Goal: Task Accomplishment & Management: Manage account settings

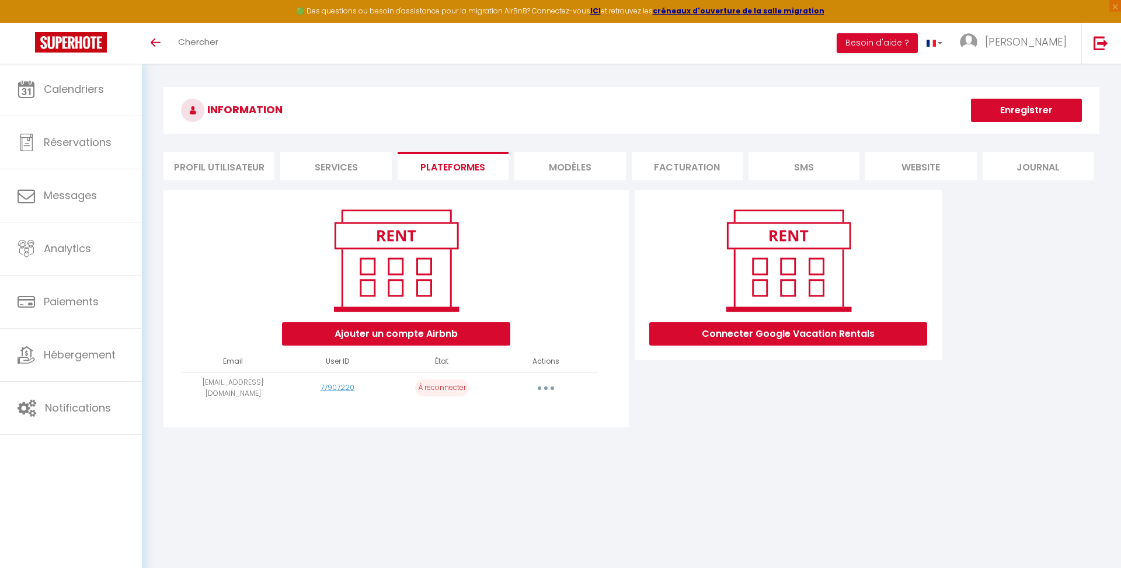
click at [413, 331] on button "Ajouter un compte Airbnb" at bounding box center [396, 333] width 228 height 23
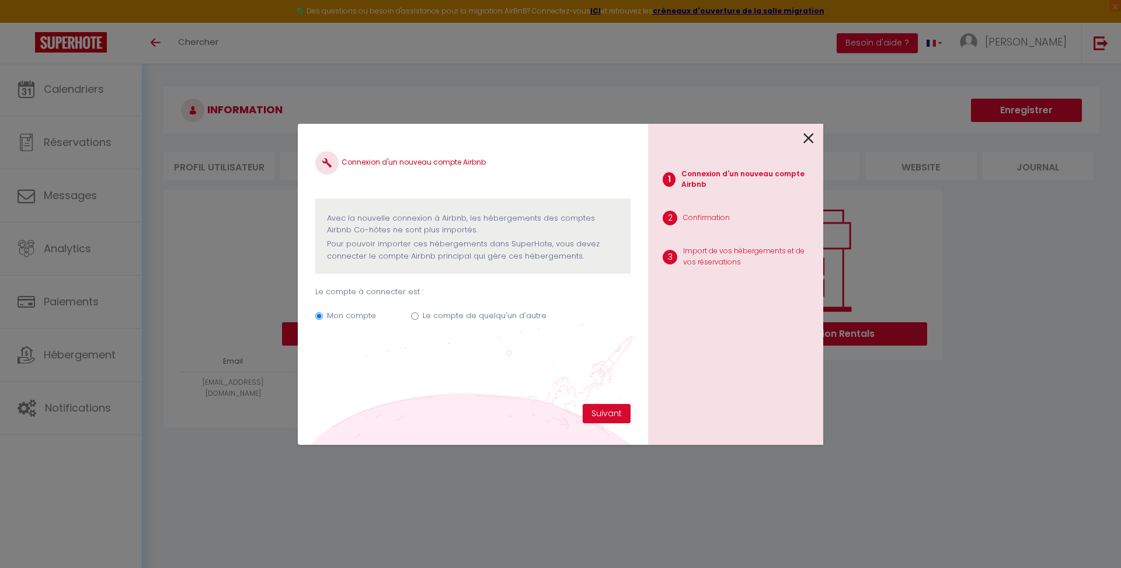
click at [424, 315] on label "Le compte de quelqu'un d'autre" at bounding box center [485, 316] width 124 height 12
click at [419, 315] on input "Le compte de quelqu'un d'autre" at bounding box center [415, 316] width 8 height 8
radio input "true"
radio input "false"
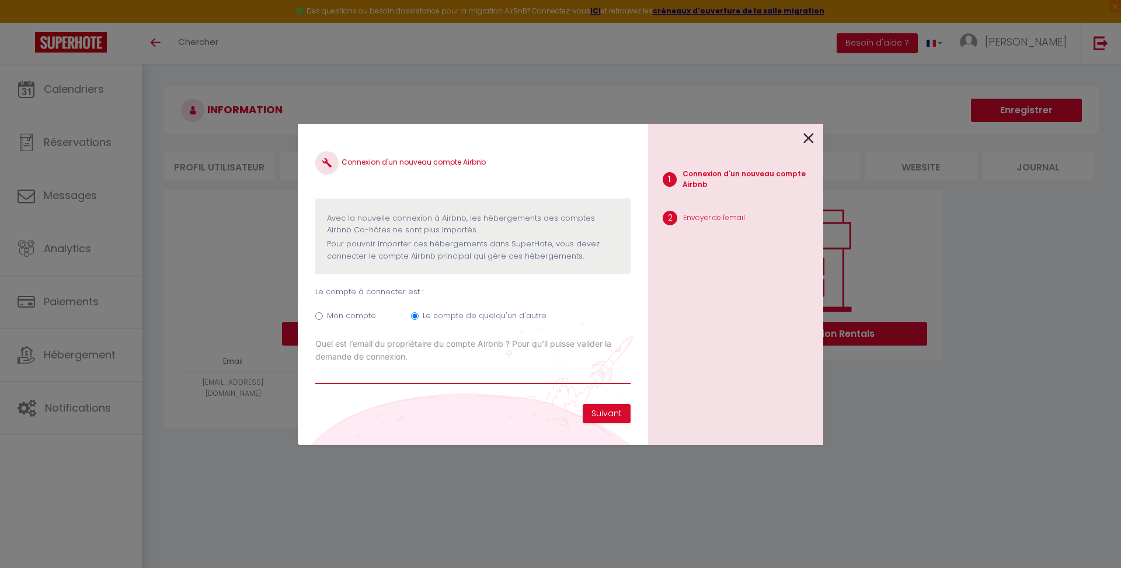
click at [451, 558] on div "Connexion d'un nouveau compte Airbnb Avec la nouvelle connexion à [GEOGRAPHIC_D…" at bounding box center [561, 284] width 526 height 568
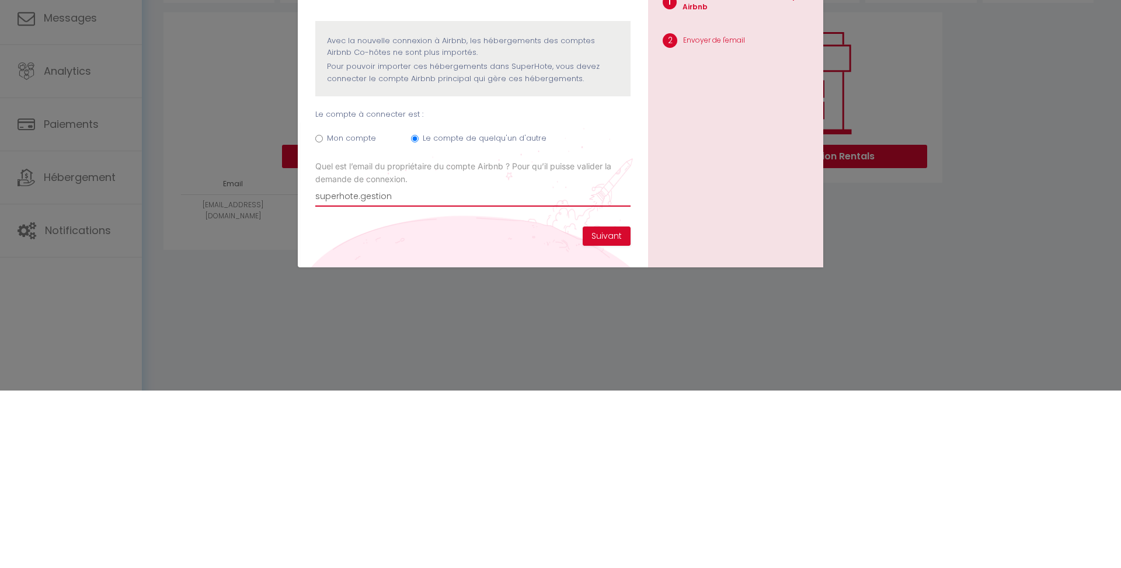
scroll to position [100, 0]
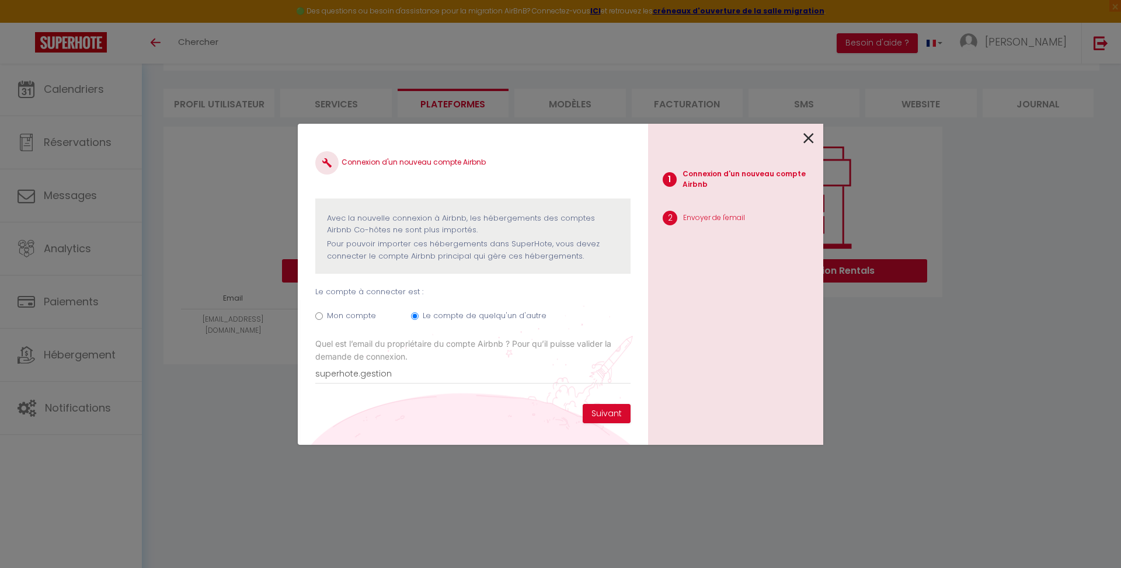
click at [405, 384] on div "Connexion d'un nouveau compte Airbnb Avec la nouvelle connexion à [GEOGRAPHIC_D…" at bounding box center [472, 272] width 315 height 263
click at [409, 376] on input "superhote.gestion" at bounding box center [472, 373] width 315 height 21
click at [443, 372] on input "superhote.gestion" at bounding box center [472, 373] width 315 height 21
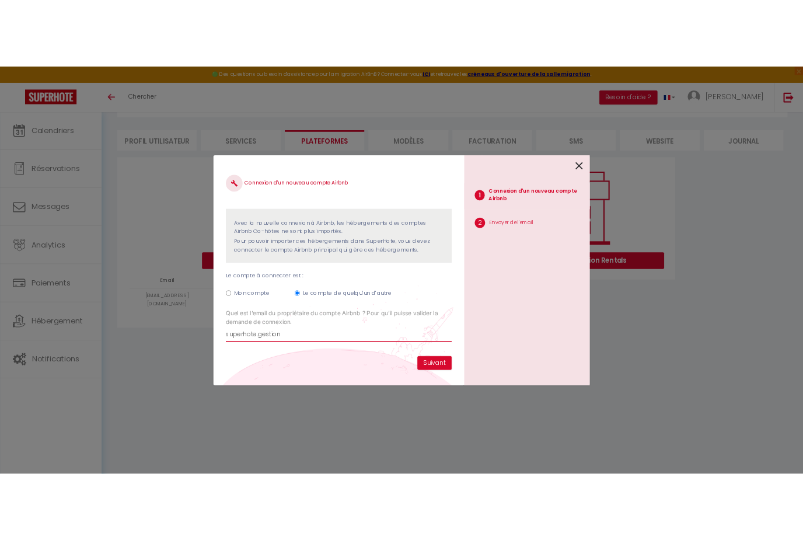
scroll to position [0, 0]
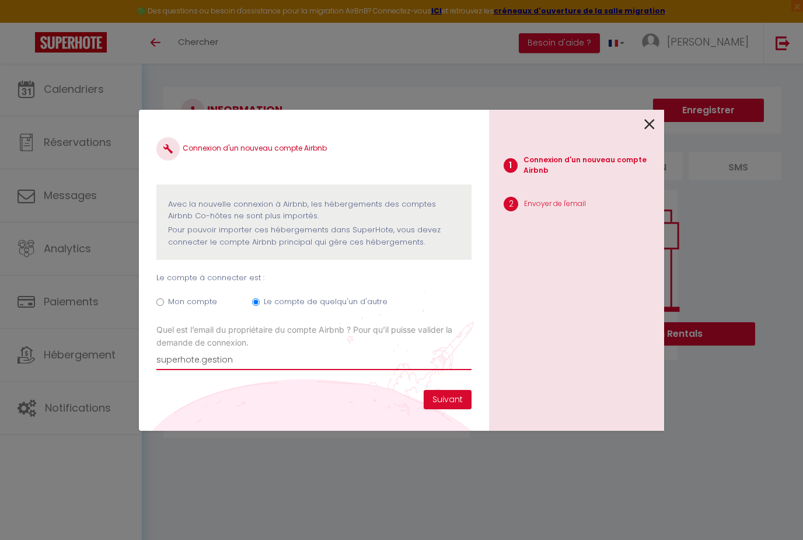
click at [329, 366] on input "superhote.gestion" at bounding box center [313, 359] width 315 height 21
click at [356, 356] on input "superhote.gestion" at bounding box center [313, 359] width 315 height 21
click at [365, 358] on input "superhote.gestion" at bounding box center [313, 359] width 315 height 21
click at [282, 367] on input "superhote.gestion" at bounding box center [313, 359] width 315 height 21
click at [309, 367] on input "superhote.gestion" at bounding box center [313, 359] width 315 height 21
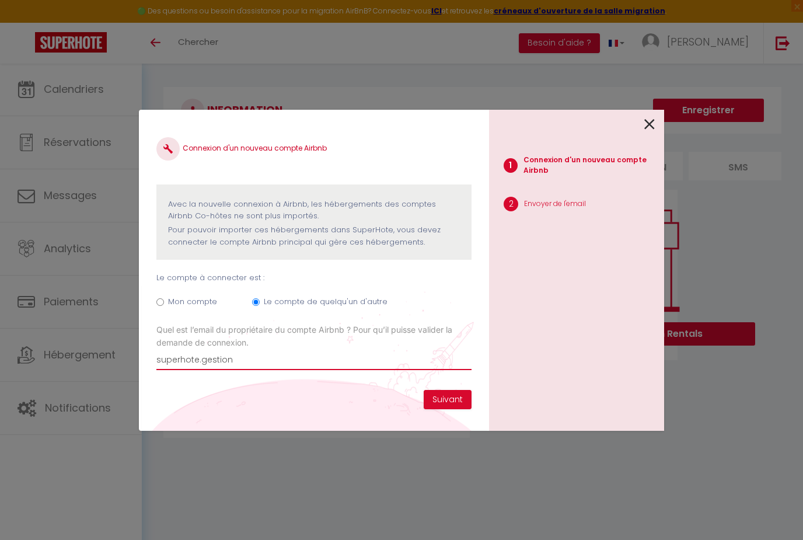
click at [312, 353] on input "superhote.gestion" at bounding box center [313, 359] width 315 height 21
click at [303, 365] on input "superhote.gestion" at bounding box center [313, 359] width 315 height 21
click at [294, 367] on input "superhote.gestion" at bounding box center [313, 359] width 315 height 21
click at [293, 361] on input "superhote.gestion" at bounding box center [313, 359] width 315 height 21
click at [258, 368] on input "superhote.gestion" at bounding box center [313, 359] width 315 height 21
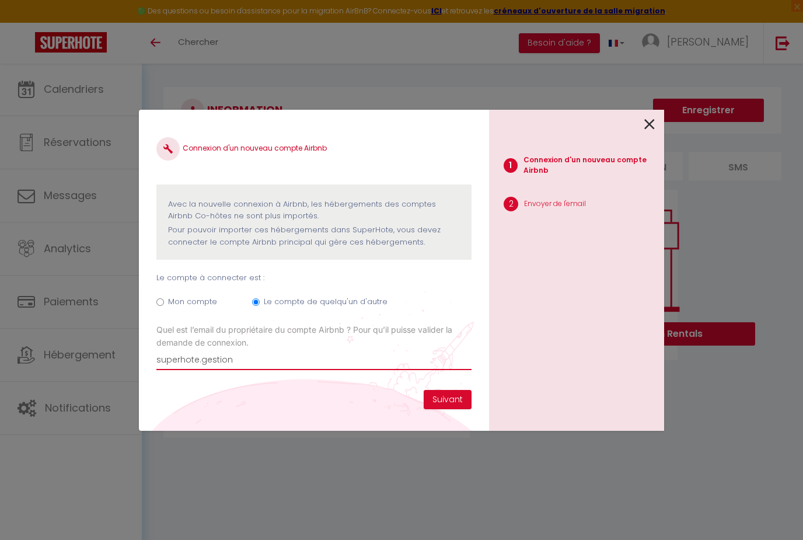
click at [252, 352] on input "superhote.gestion" at bounding box center [313, 359] width 315 height 21
click at [255, 352] on input "superhote.gestion" at bounding box center [313, 359] width 315 height 21
click at [257, 357] on input "superhote.gestion" at bounding box center [313, 359] width 315 height 21
click at [249, 353] on input "superhote.gestion" at bounding box center [313, 359] width 315 height 21
click at [184, 476] on div "Connexion d'un nouveau compte Airbnb Avec la nouvelle connexion à [GEOGRAPHIC_D…" at bounding box center [402, 270] width 526 height 540
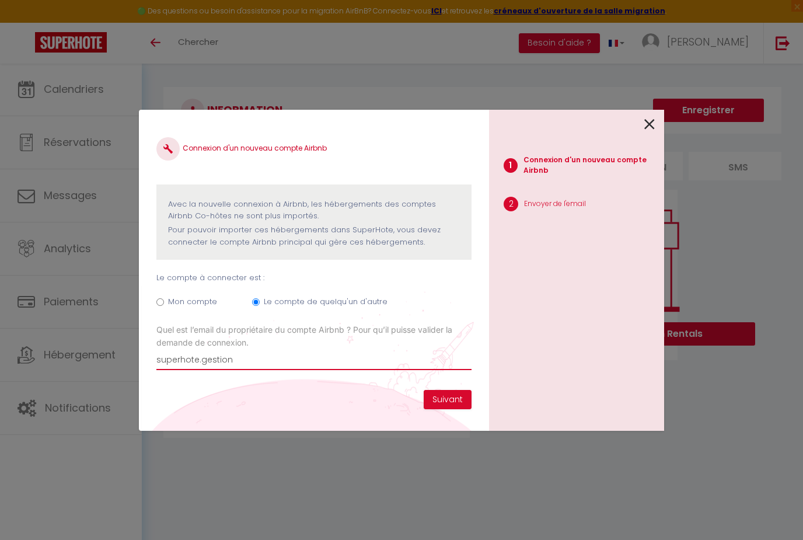
click at [330, 355] on input "superhote.gestion" at bounding box center [313, 359] width 315 height 21
click at [295, 355] on input "[EMAIL_ADDRESS][DOMAIN_NAME]" at bounding box center [313, 359] width 315 height 21
type input "[EMAIL_ADDRESS][DOMAIN_NAME]"
click at [460, 404] on button "Suivant" at bounding box center [448, 400] width 48 height 20
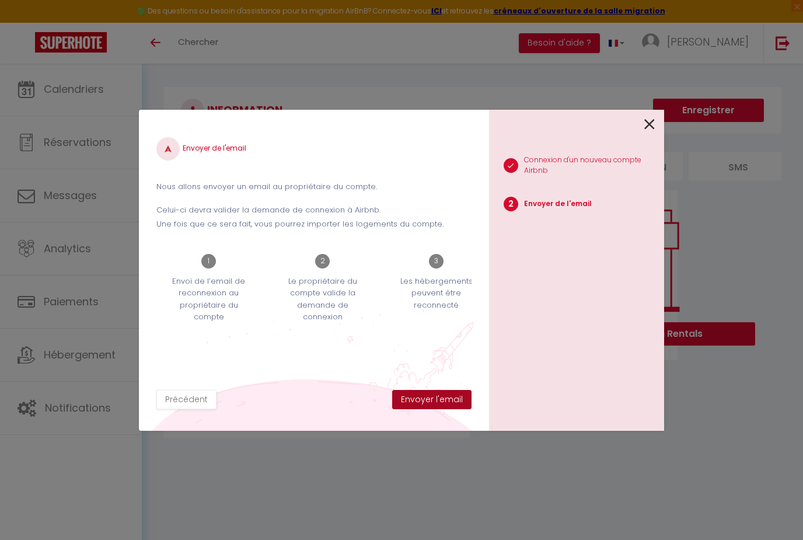
click at [430, 393] on button "Envoyer l'email" at bounding box center [431, 400] width 79 height 20
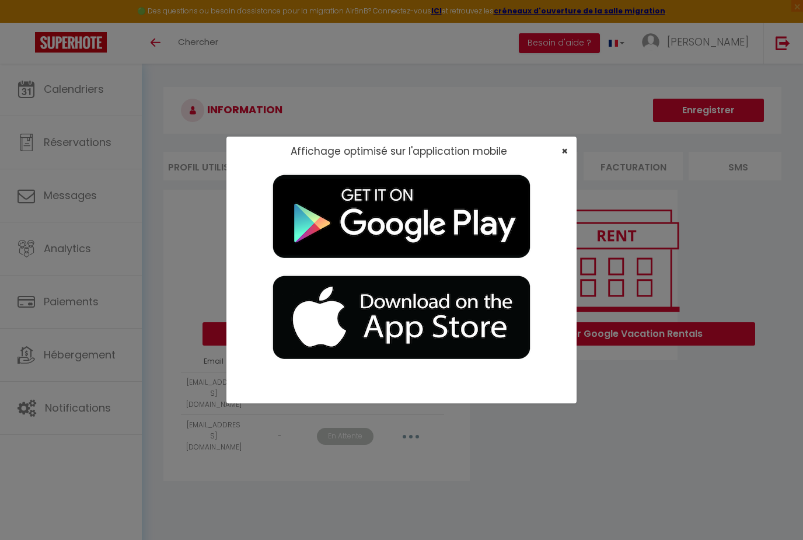
click at [562, 150] on span "×" at bounding box center [565, 151] width 6 height 15
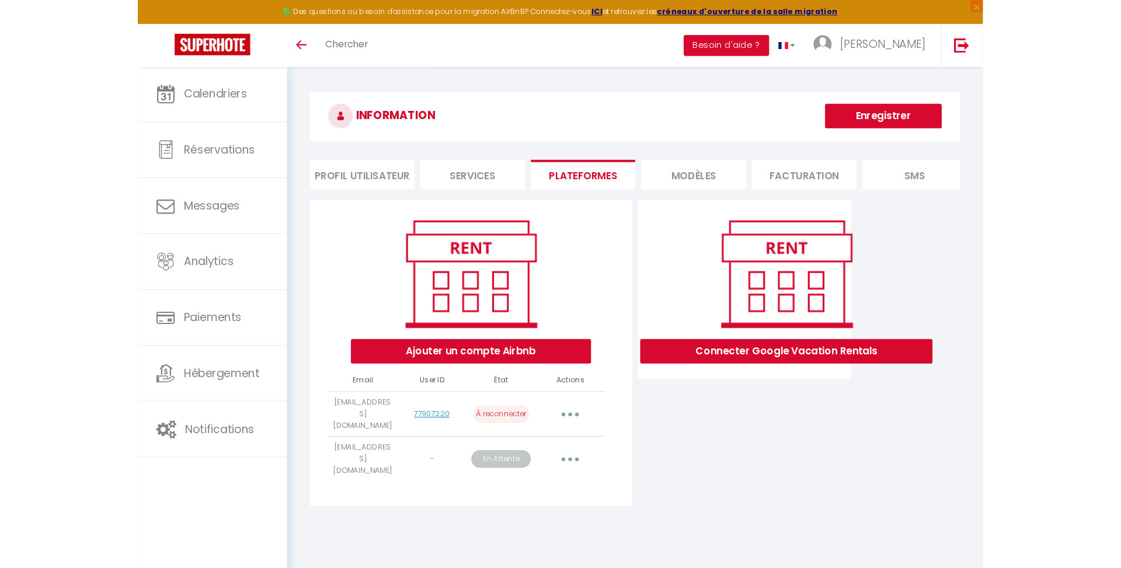
scroll to position [100, 0]
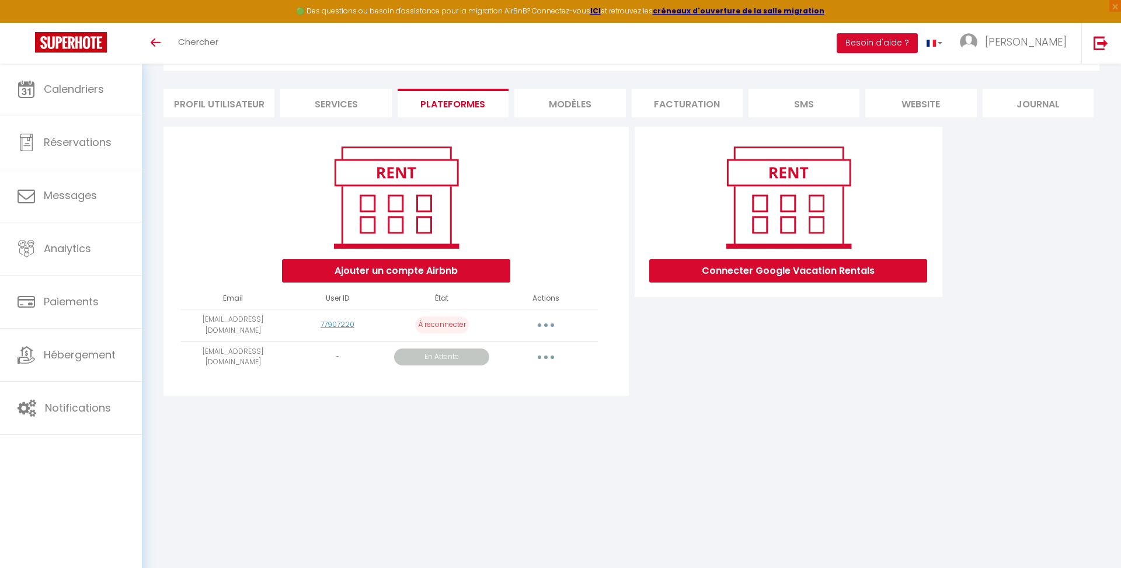
click at [444, 349] on p "En Attente" at bounding box center [441, 357] width 95 height 17
click at [543, 348] on button "button" at bounding box center [546, 357] width 33 height 19
click at [520, 395] on link "Importer les appartements" at bounding box center [493, 405] width 131 height 20
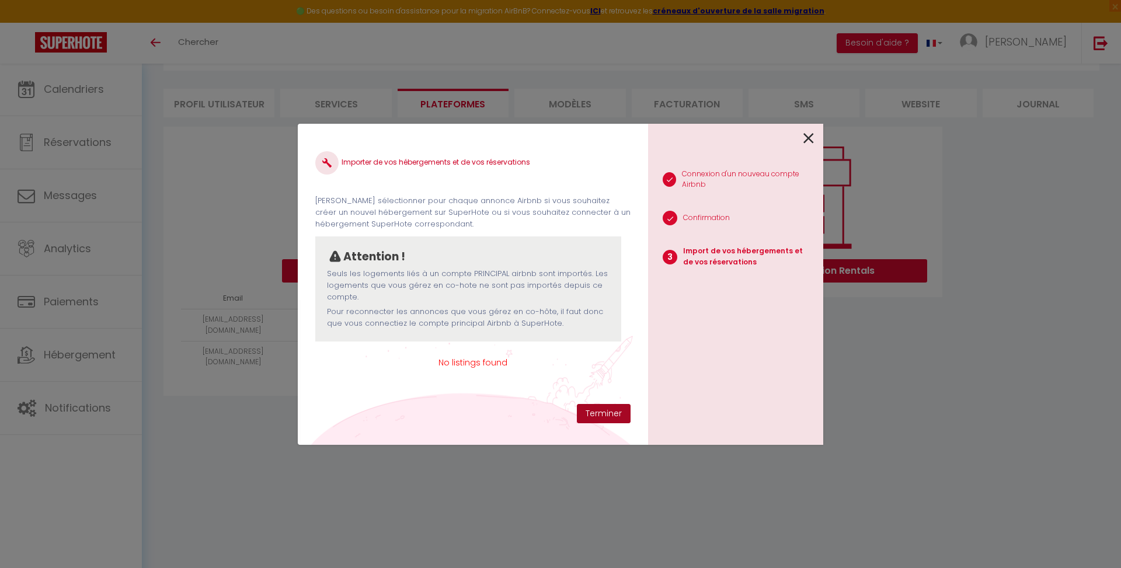
click at [607, 416] on button "Terminer" at bounding box center [604, 414] width 54 height 20
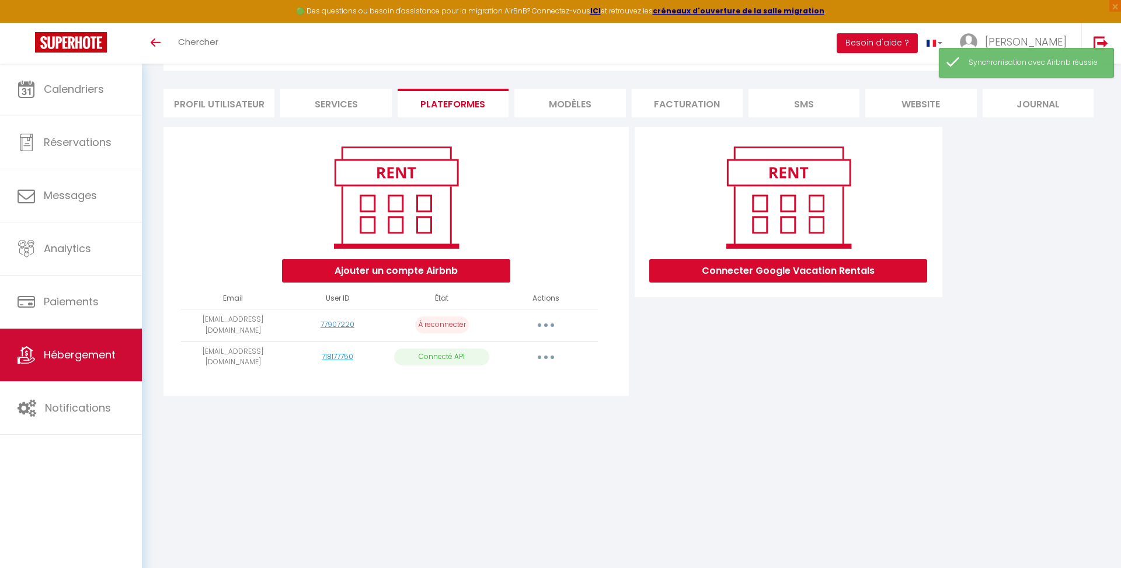
click at [93, 334] on link "Hébergement" at bounding box center [71, 355] width 142 height 53
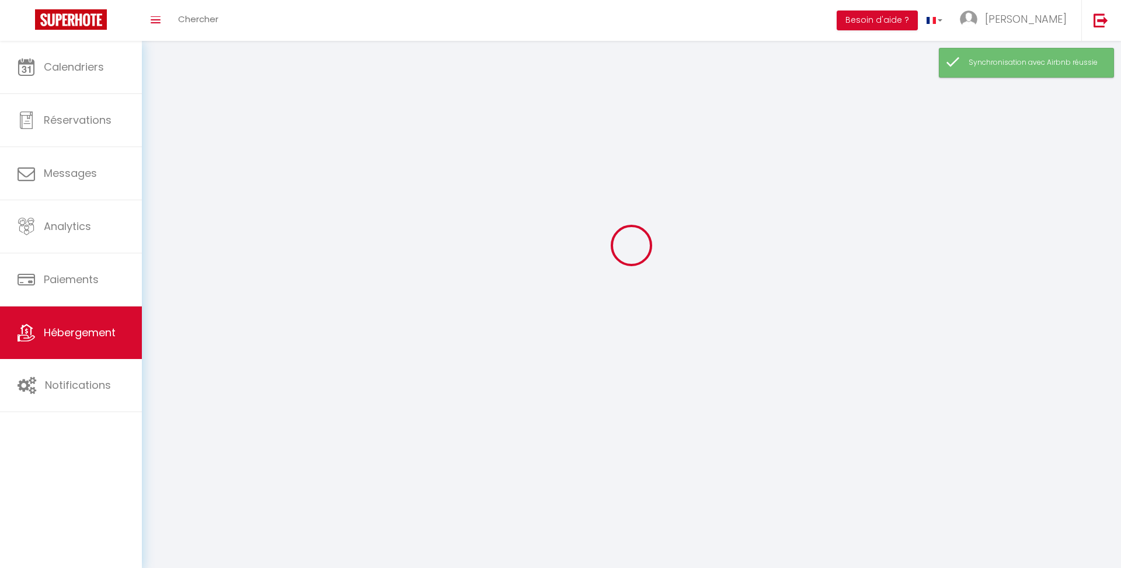
scroll to position [37, 0]
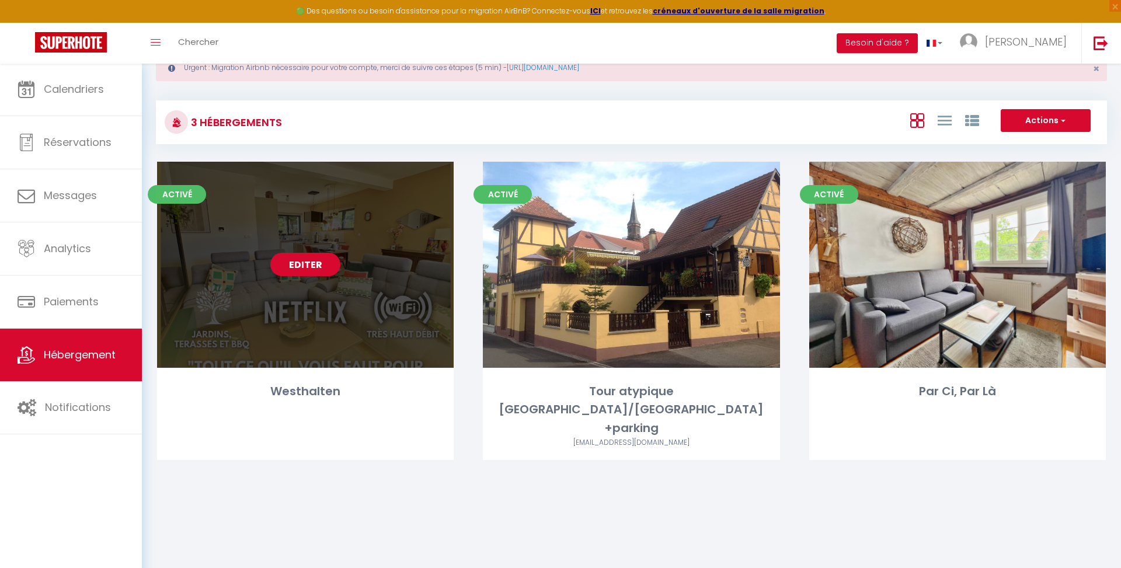
click at [304, 262] on link "Editer" at bounding box center [305, 264] width 70 height 23
select select "3"
select select "2"
select select "1"
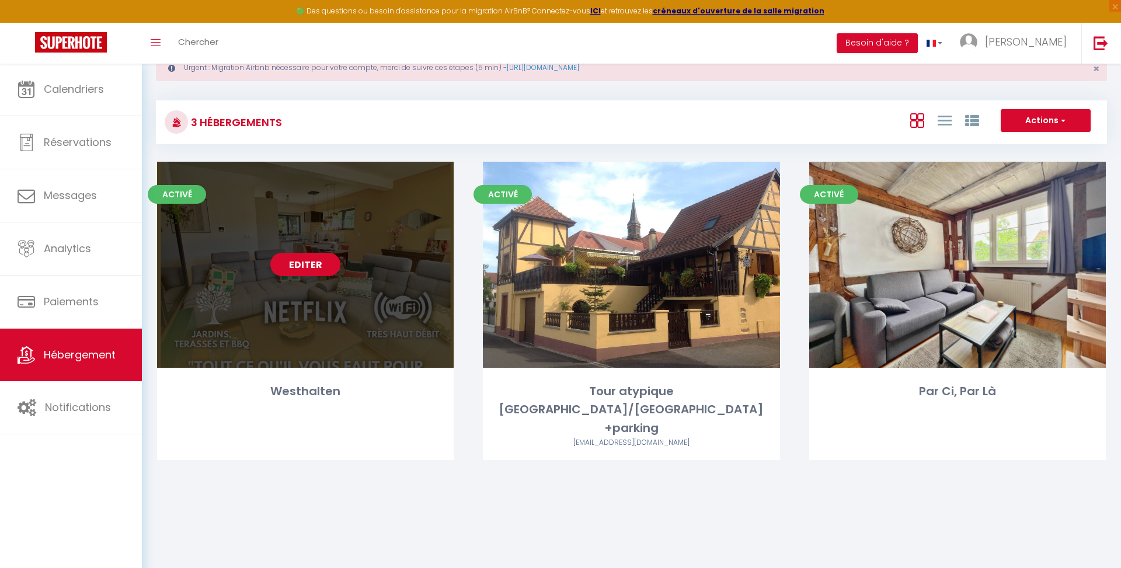
select select "28"
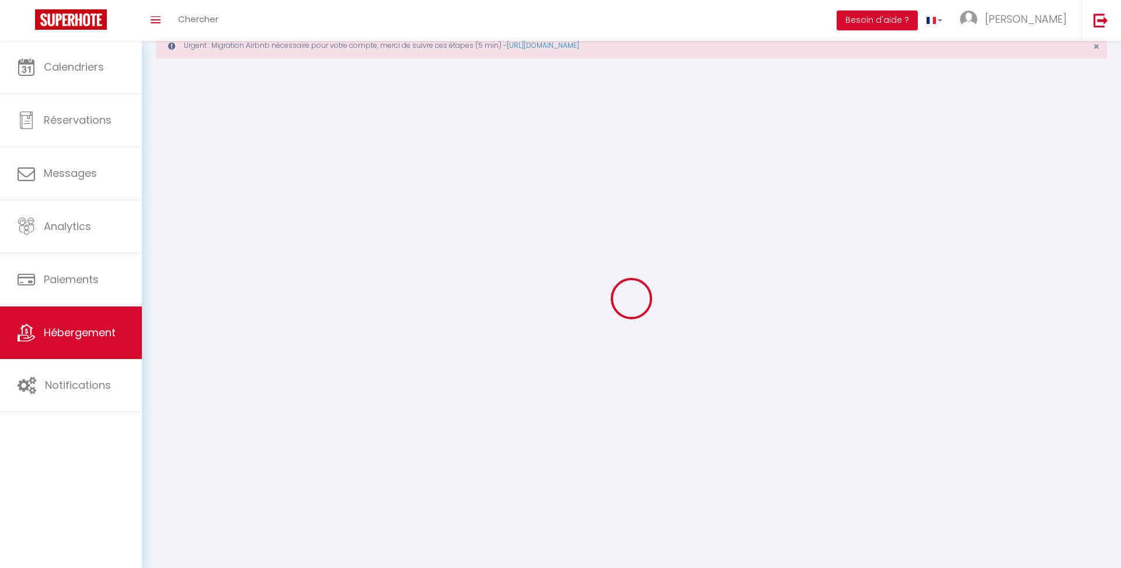
type input "Westhalten"
type input "[PERSON_NAME]"
type input "Mathis"
select select "4"
select select "2"
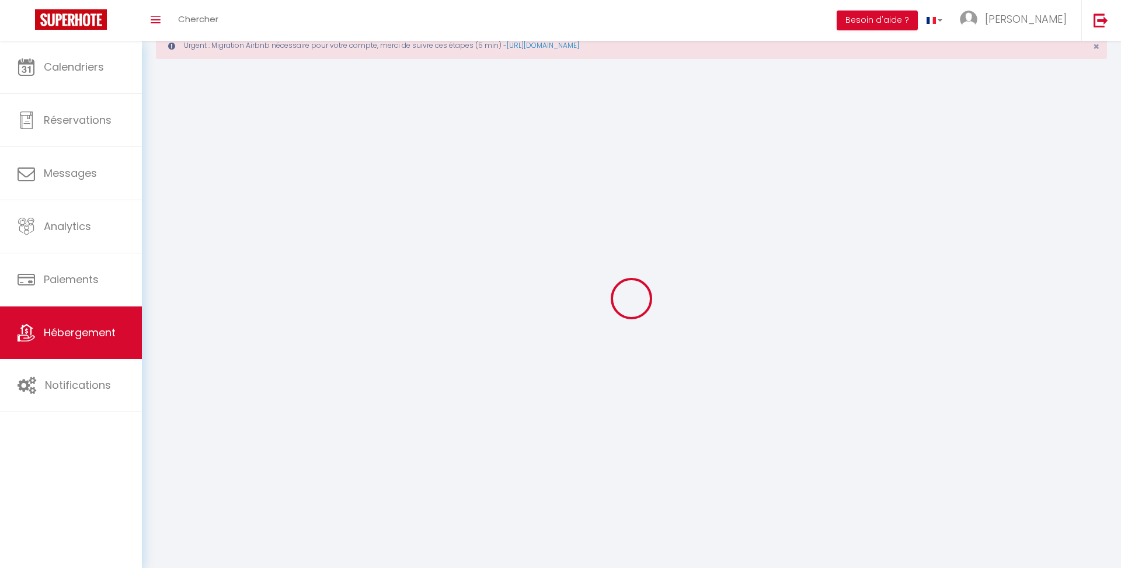
type input "112"
type input "65"
select select
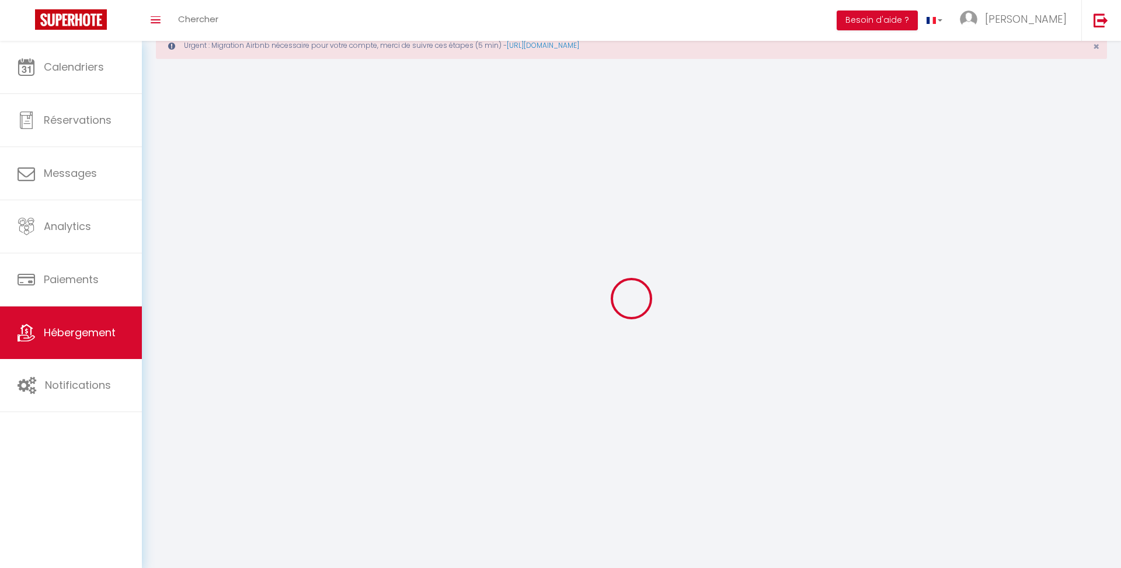
select select
type input "[STREET_ADDRESS]"
type input "68250"
type input "westhalten"
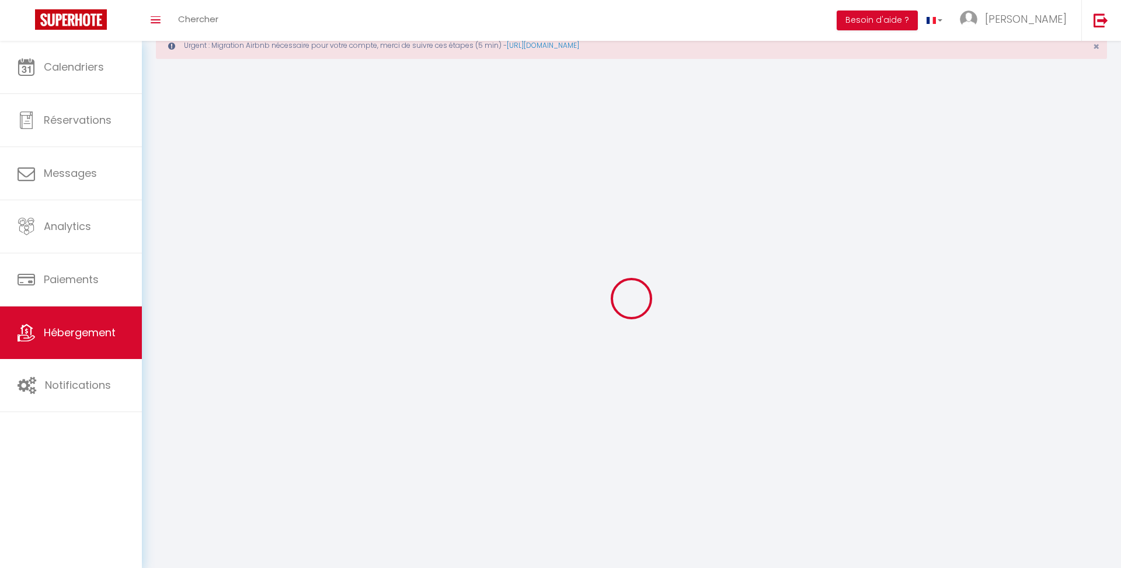
type input "[EMAIL_ADDRESS][DOMAIN_NAME]"
select select
checkbox input "false"
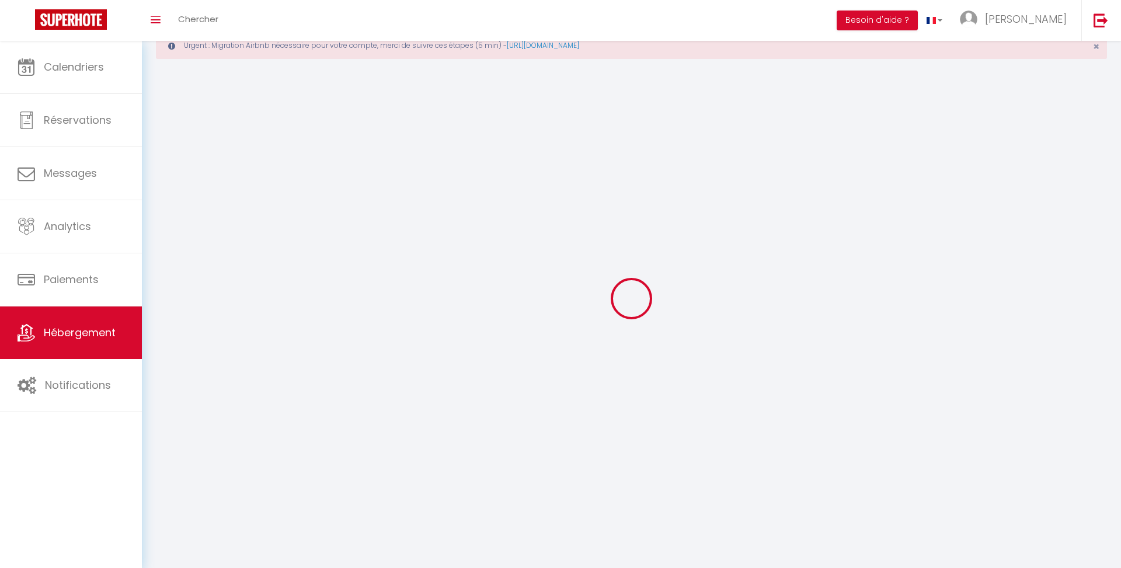
checkbox input "false"
select select
type input "0"
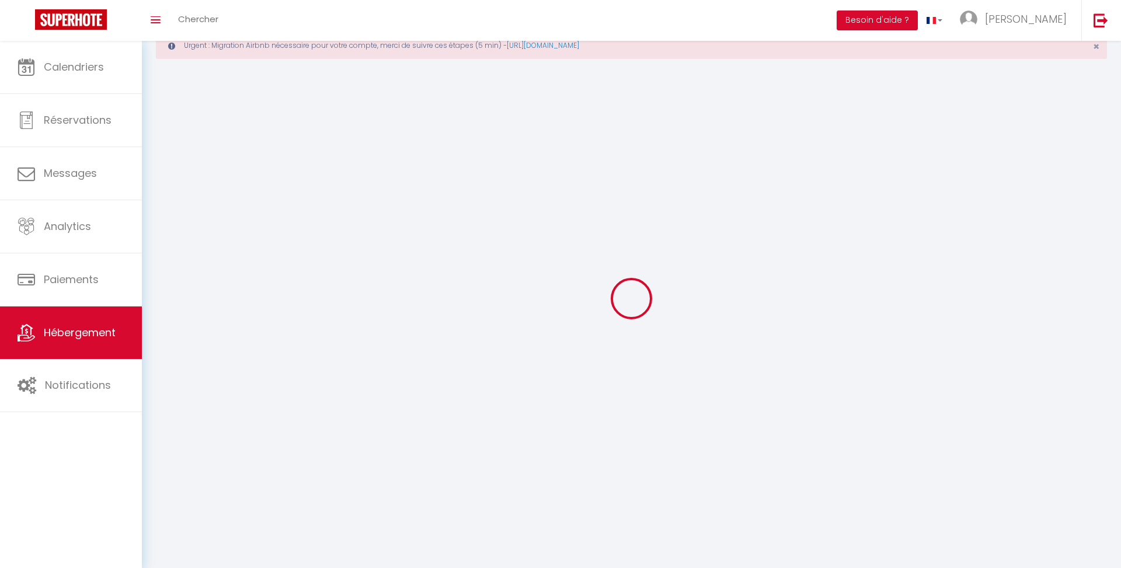
select select
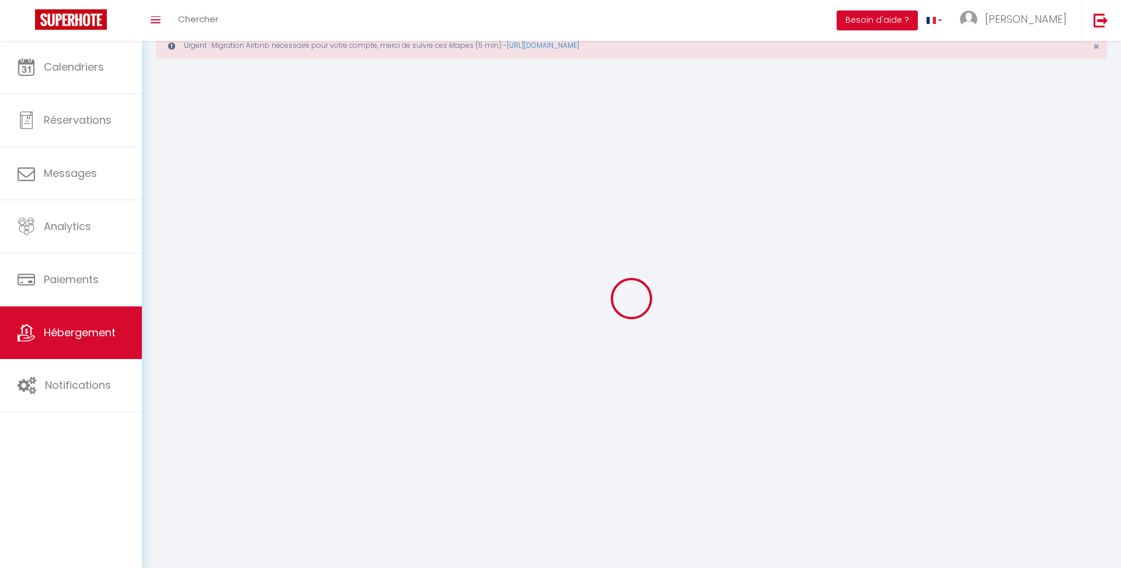
select select
checkbox input "false"
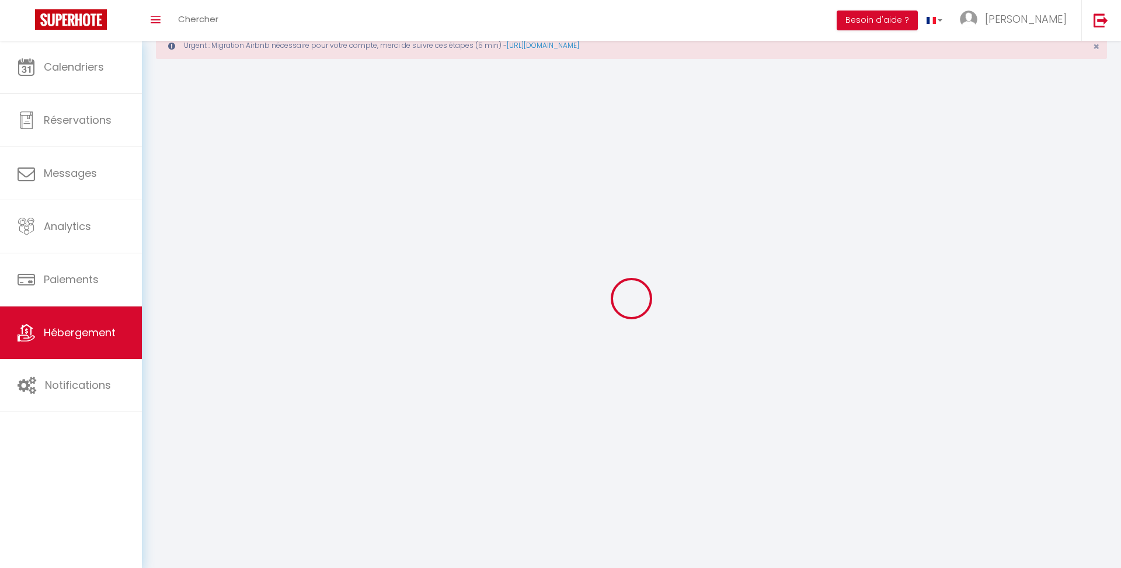
select select
checkbox input "false"
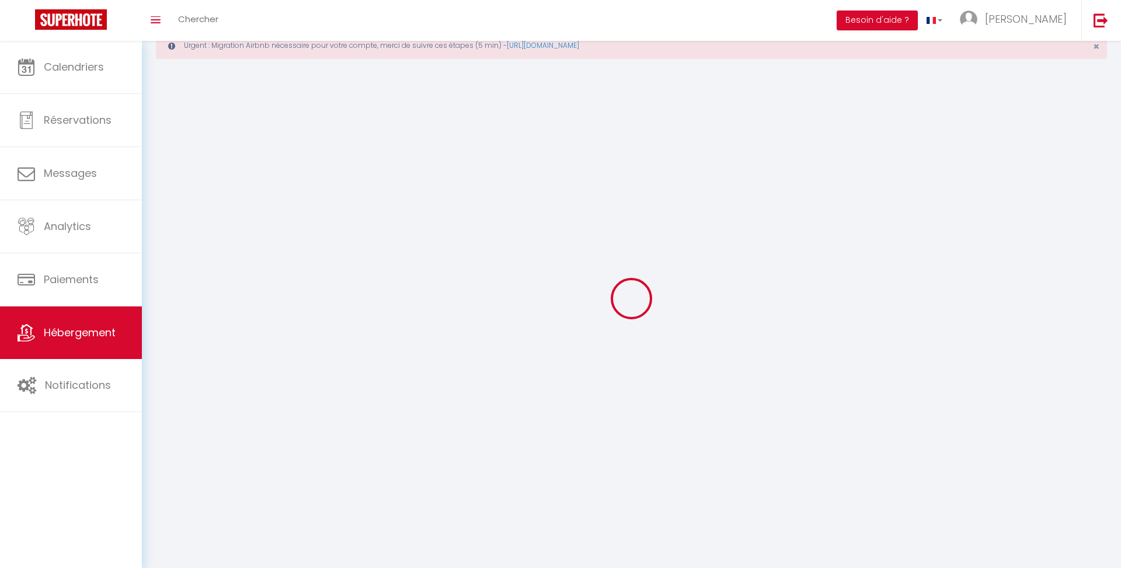
select select
checkbox input "false"
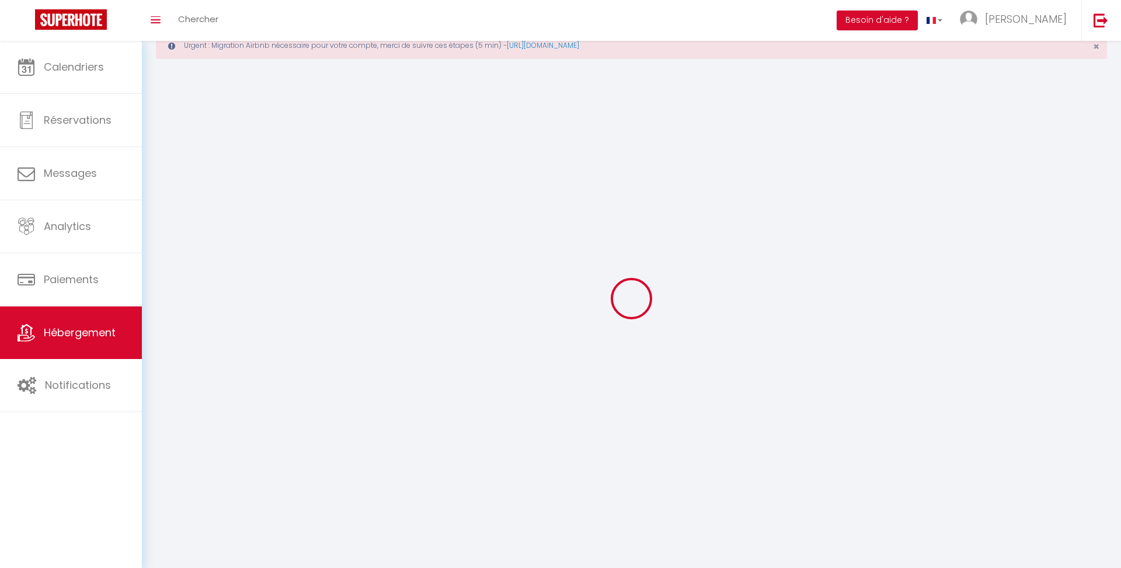
select select "15:00"
select select "18:00"
select select "10:30"
select select "30"
select select "120"
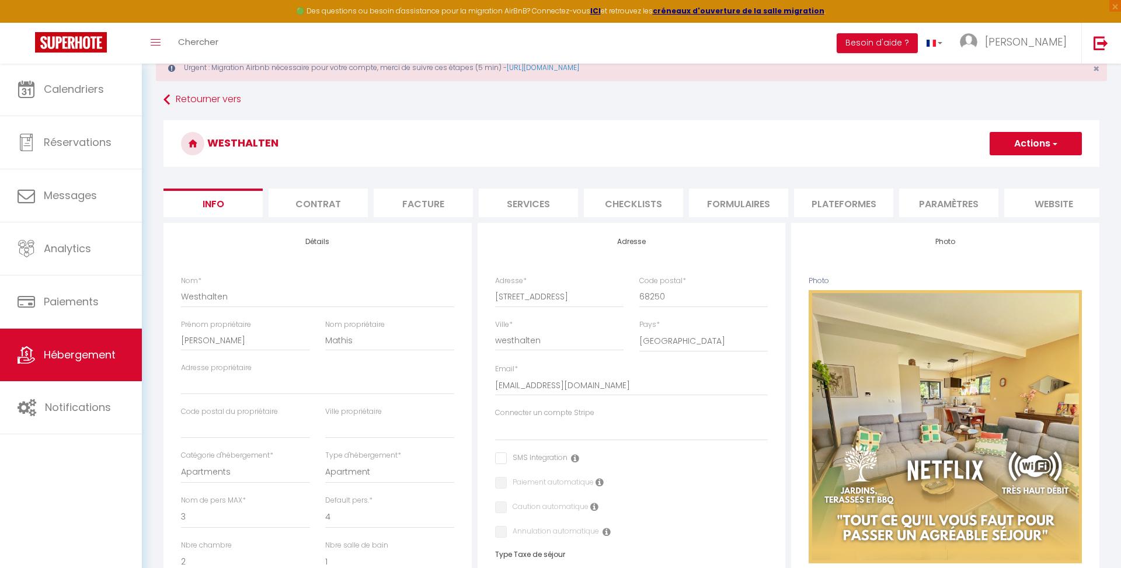
select select
checkbox input "false"
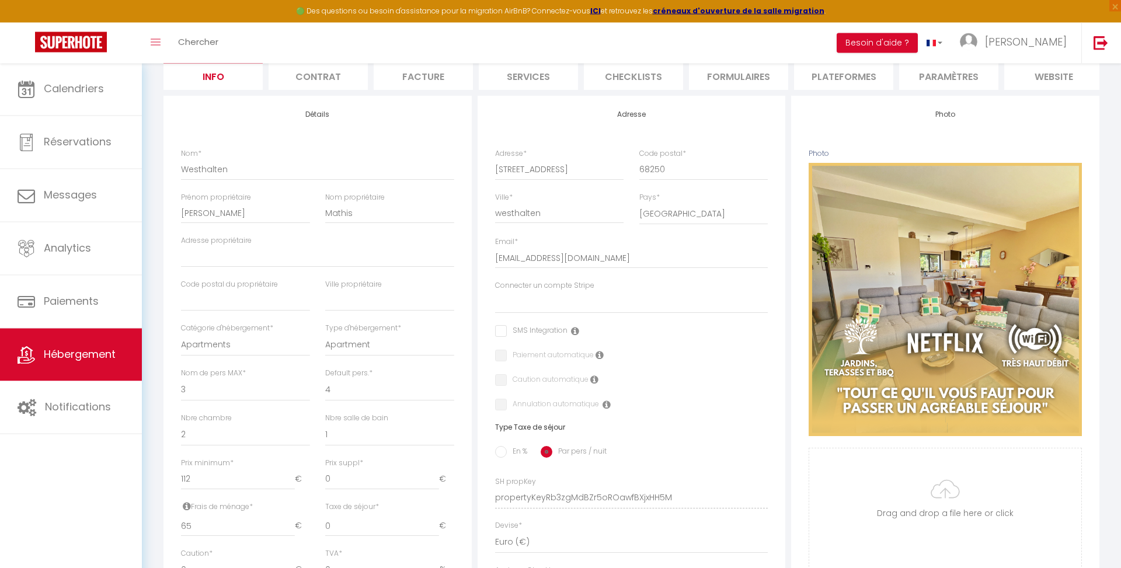
scroll to position [47, 0]
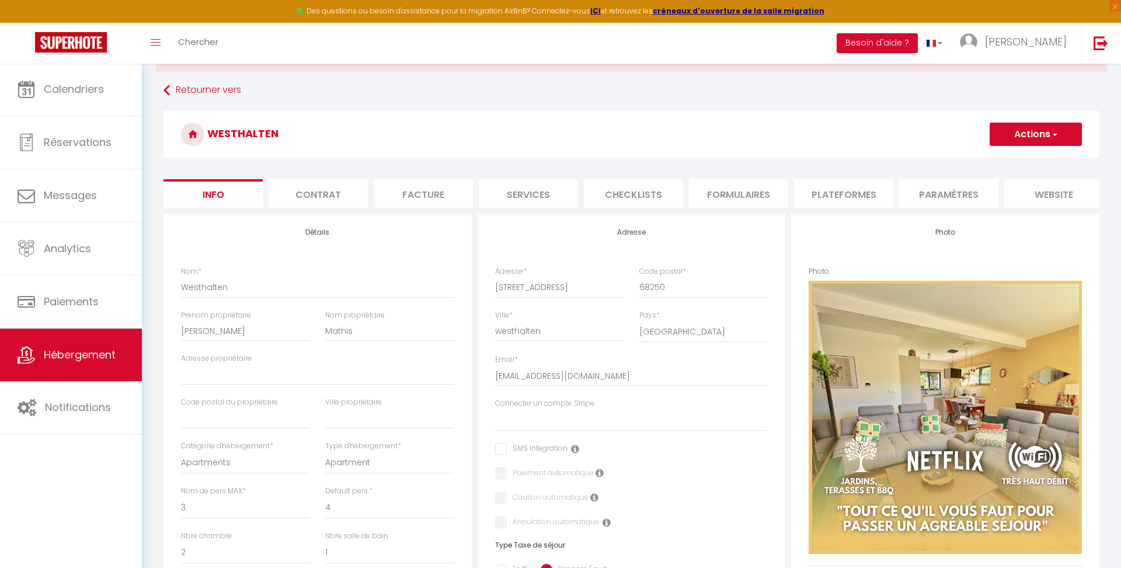
click at [825, 193] on li "Plateformes" at bounding box center [843, 193] width 99 height 29
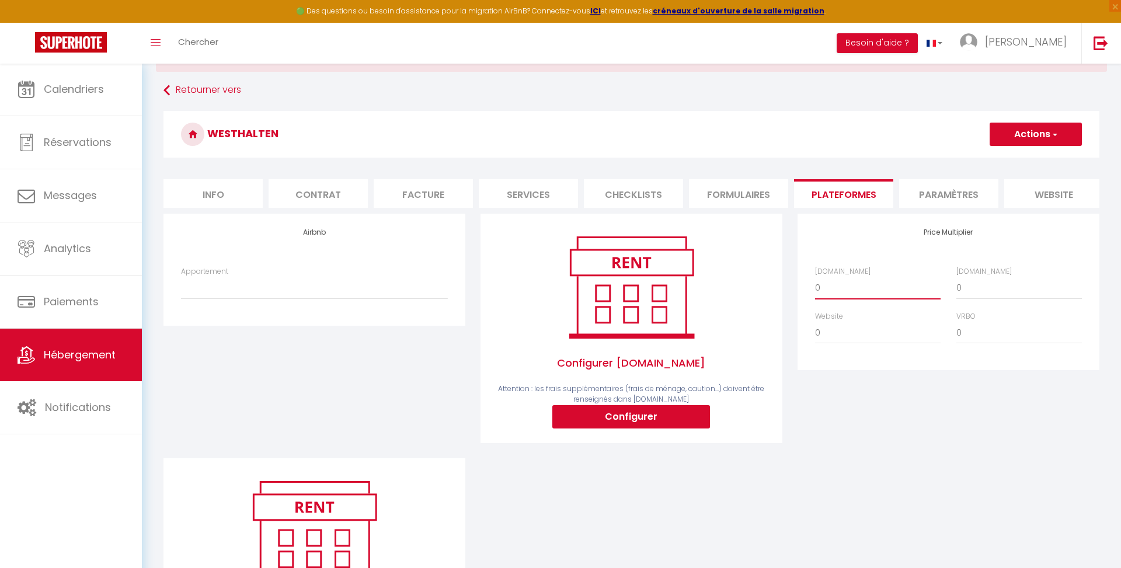
select select "+ 22 %"
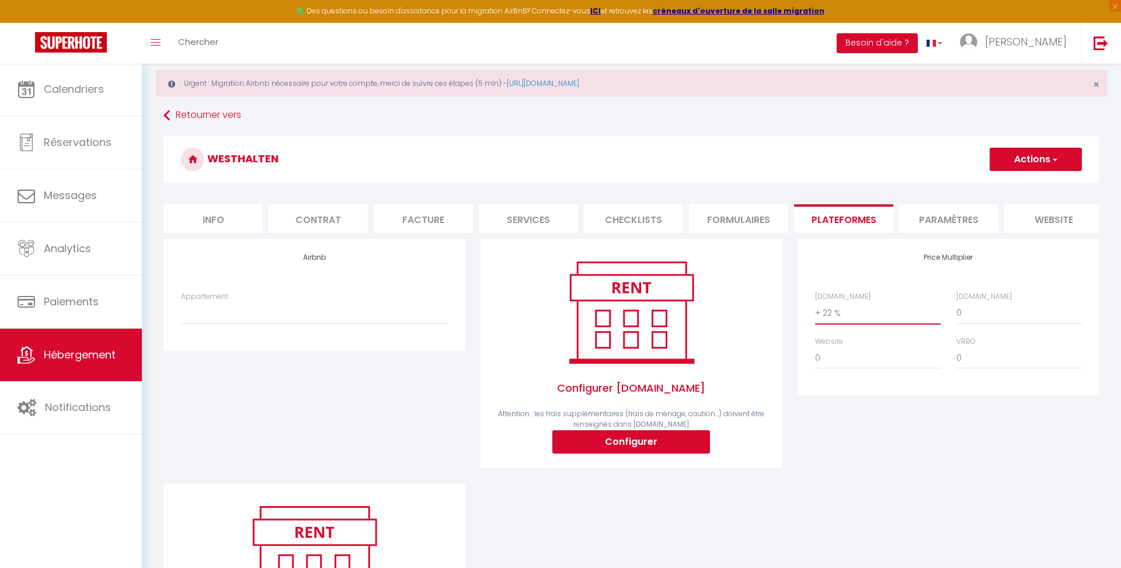
scroll to position [26, 0]
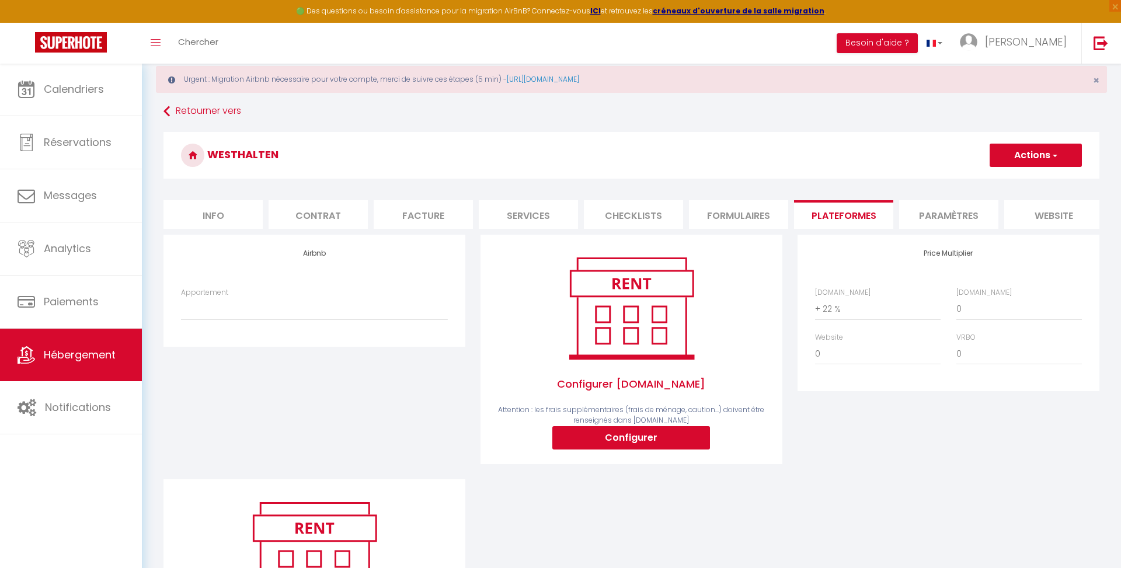
click at [1021, 159] on button "Actions" at bounding box center [1036, 155] width 92 height 23
click at [1028, 180] on link "Enregistrer" at bounding box center [1035, 180] width 92 height 15
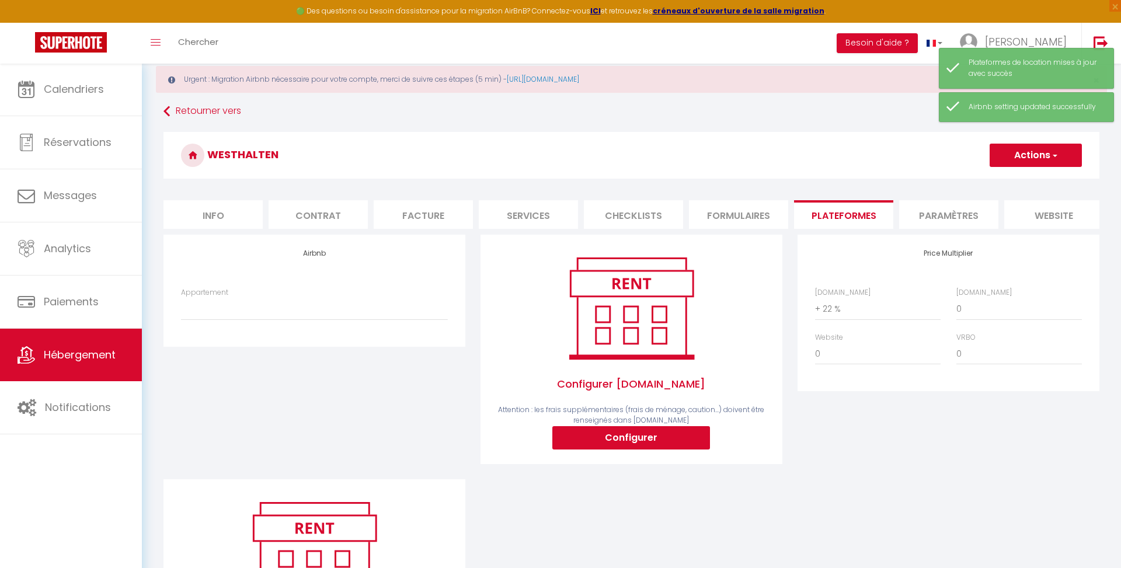
click at [335, 219] on li "Contrat" at bounding box center [318, 214] width 99 height 29
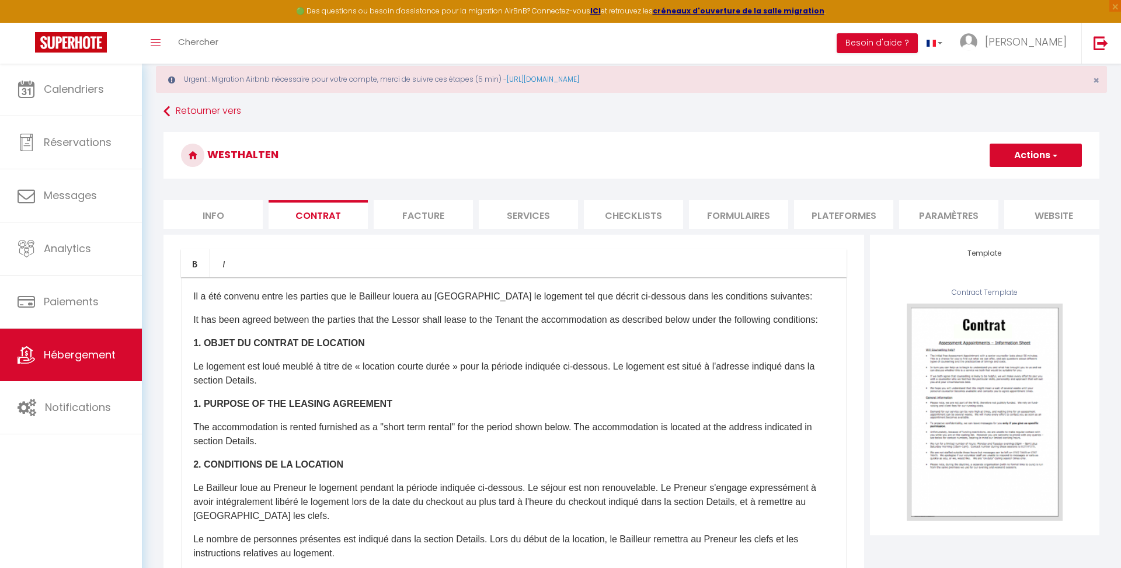
click at [217, 221] on li "Info" at bounding box center [212, 214] width 99 height 29
select select
checkbox input "false"
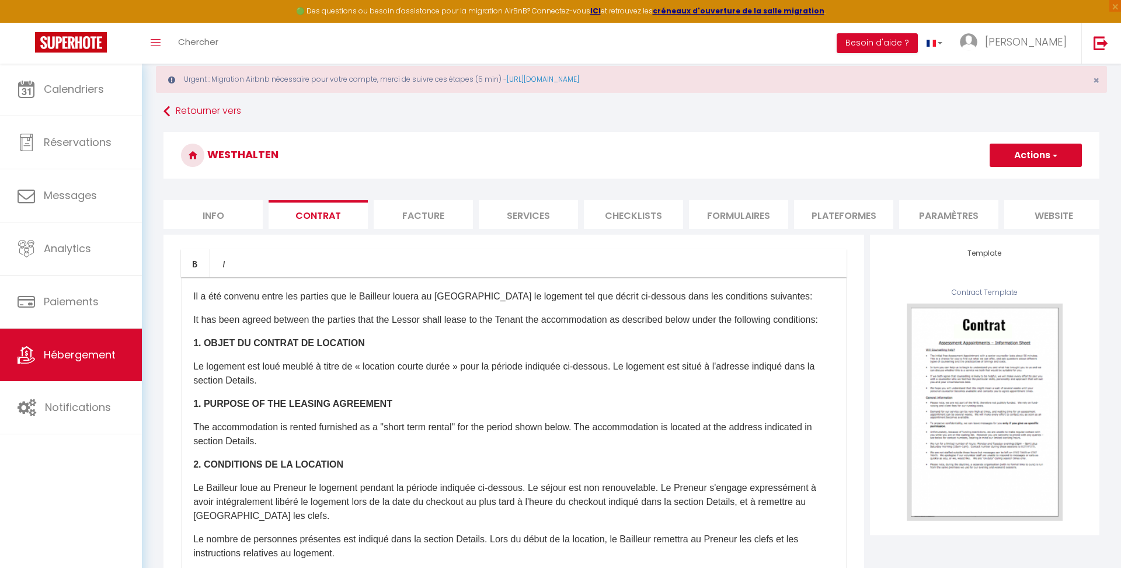
checkbox input "false"
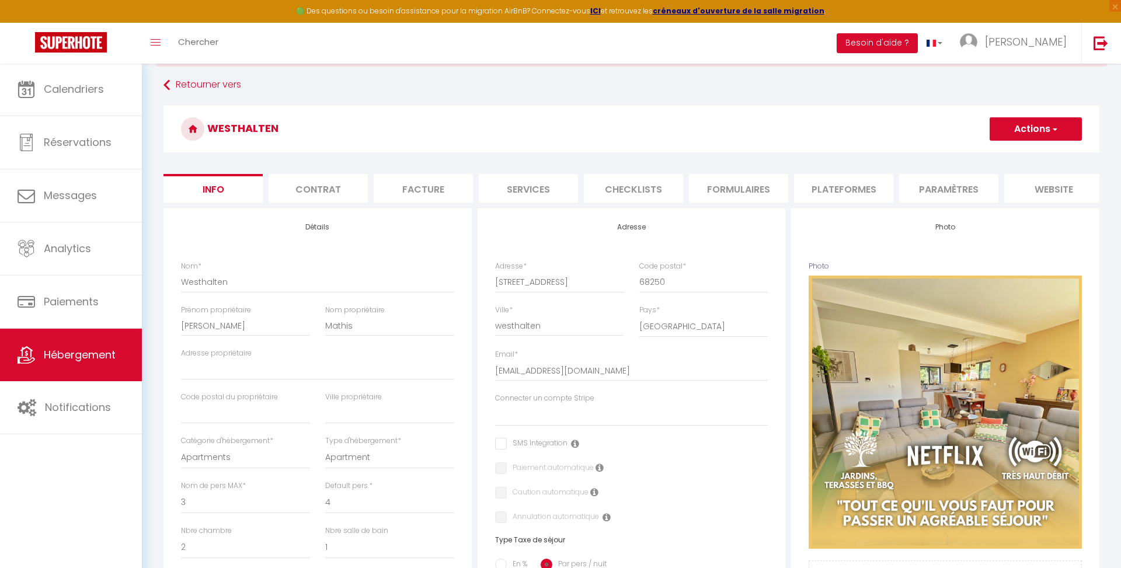
scroll to position [64, 0]
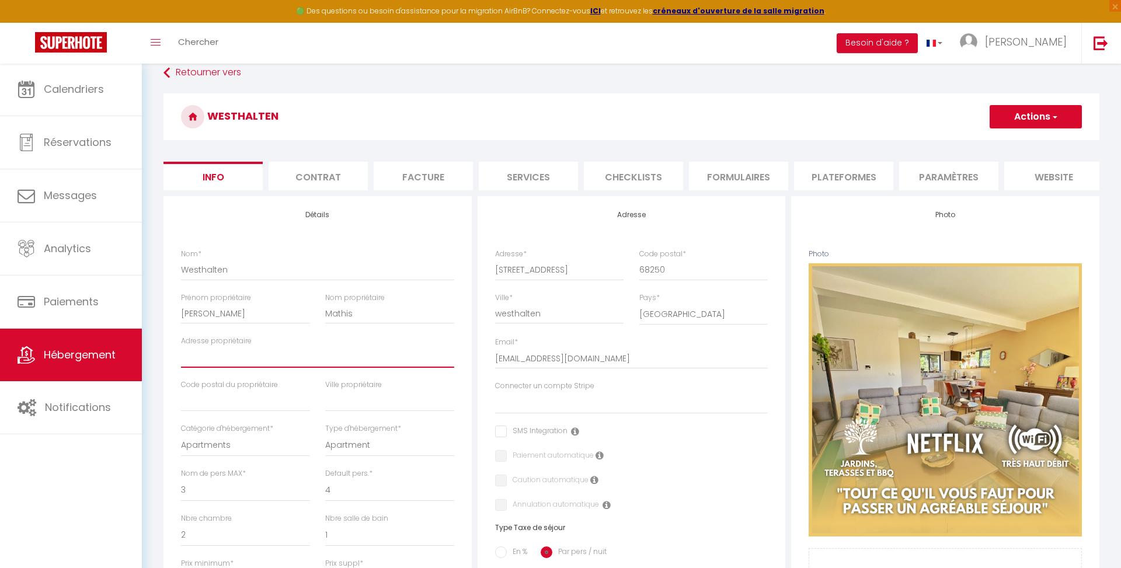
click at [238, 355] on input "Adresse propriétaire" at bounding box center [317, 357] width 273 height 21
click at [234, 355] on input "Adresse propriétaire" at bounding box center [317, 357] width 273 height 21
paste input "[STREET_ADDRESS]"
type input "[STREET_ADDRESS]"
select select
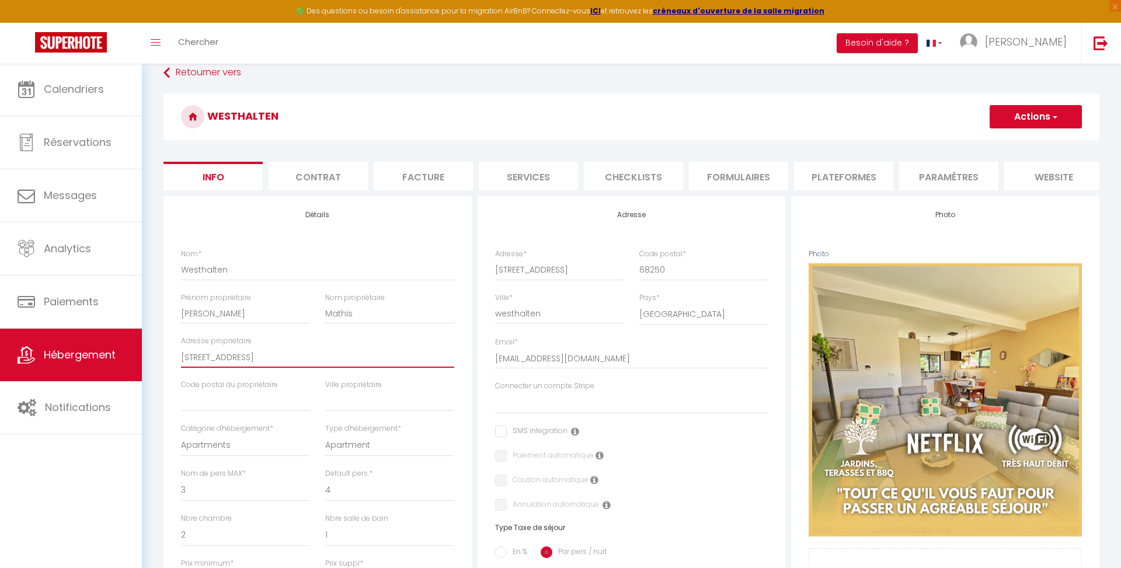
checkbox input "false"
type input "[STREET_ADDRESS]"
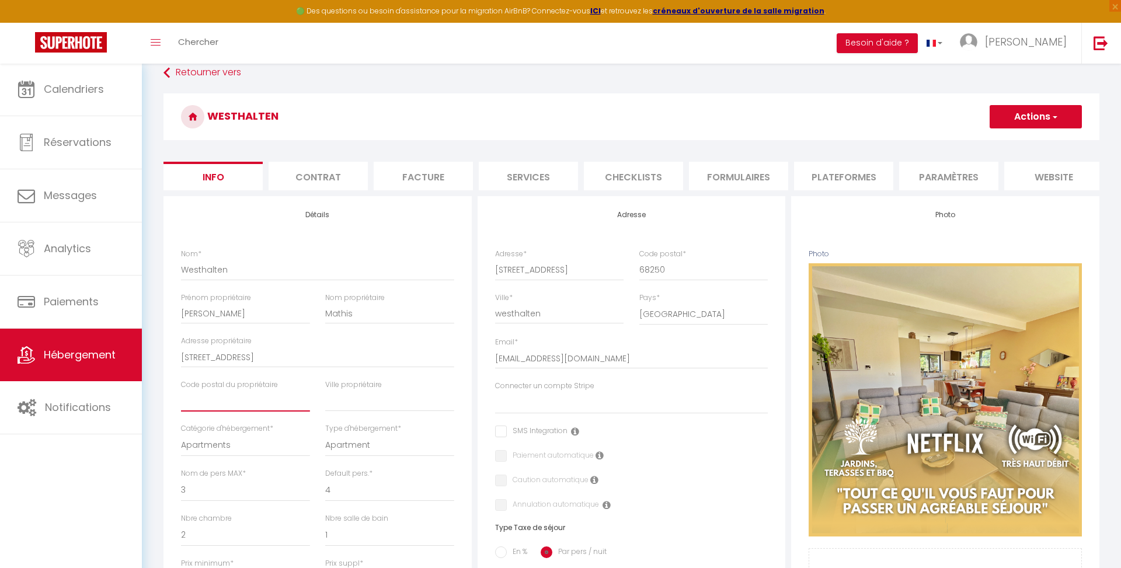
click at [227, 399] on input "text" at bounding box center [245, 401] width 129 height 21
type input "5"
select select
checkbox input "false"
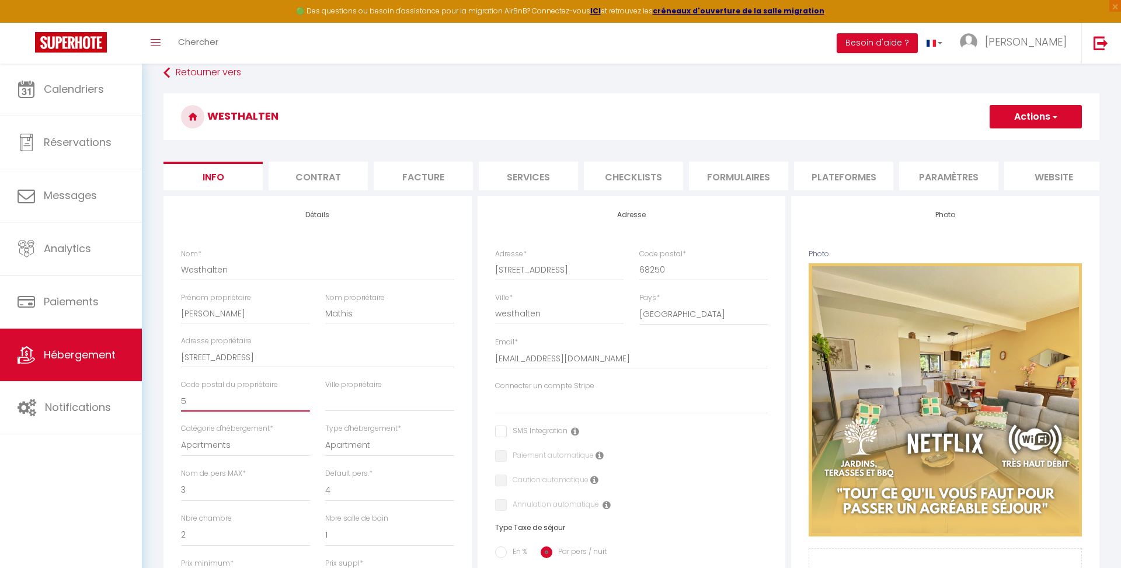
checkbox input "false"
type input "54"
select select
checkbox input "false"
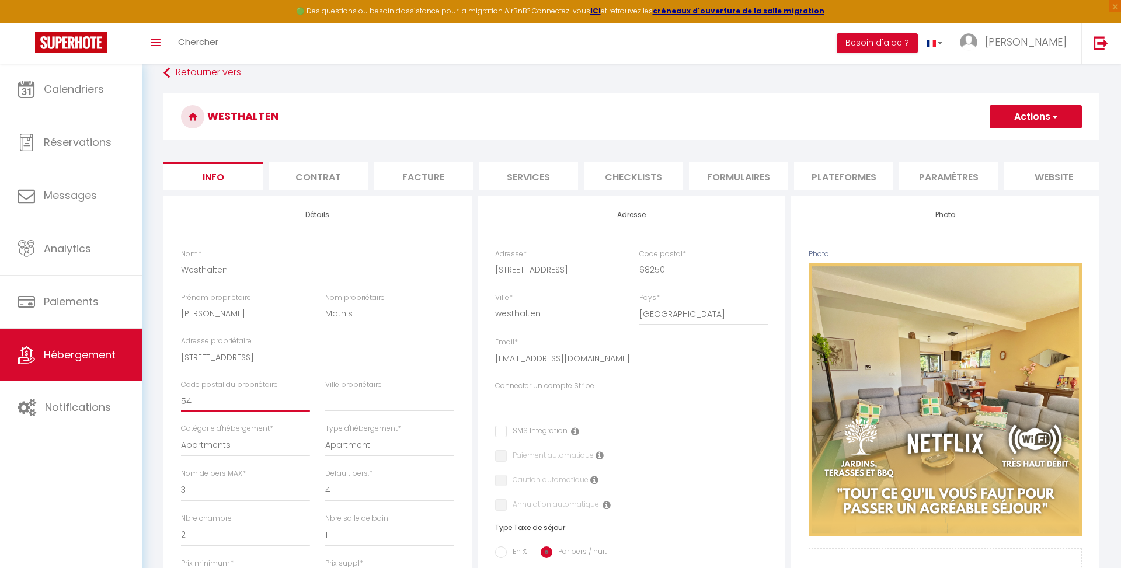
checkbox input "false"
type input "541"
select select
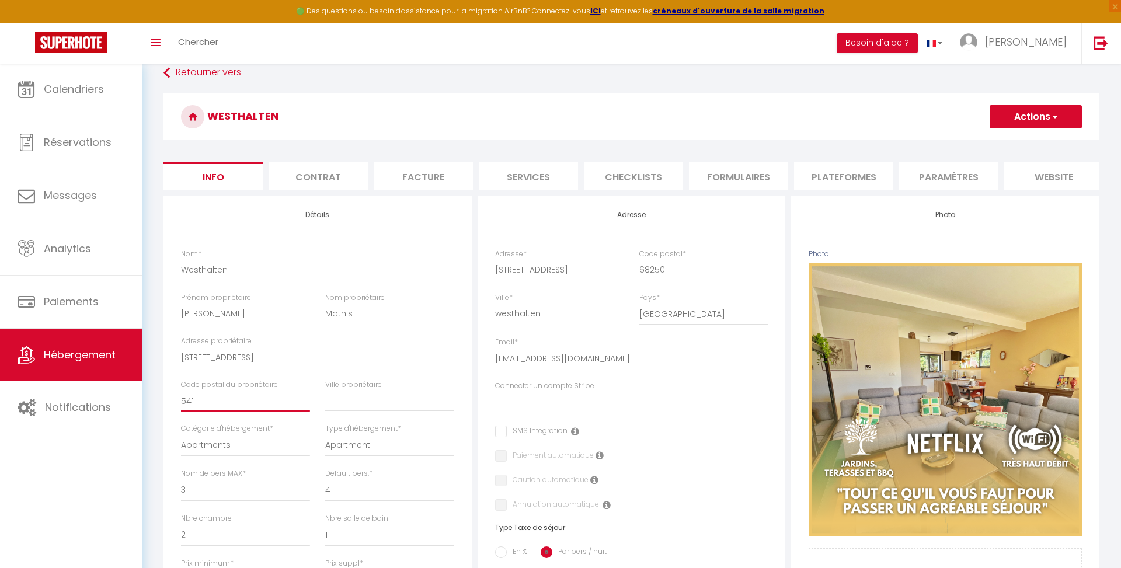
checkbox input "false"
type input "5414"
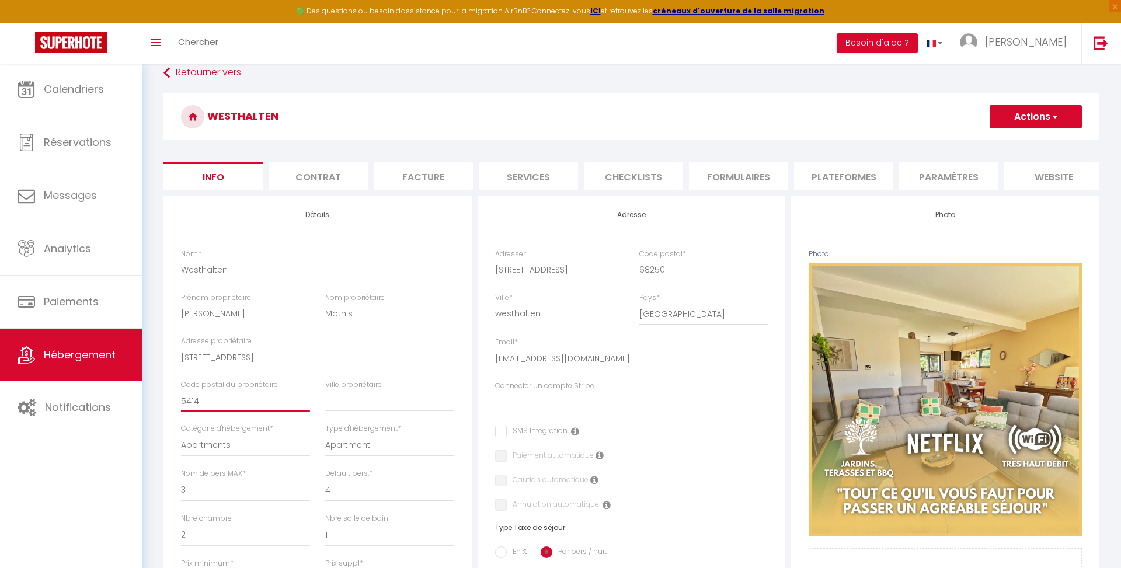
select select
checkbox input "false"
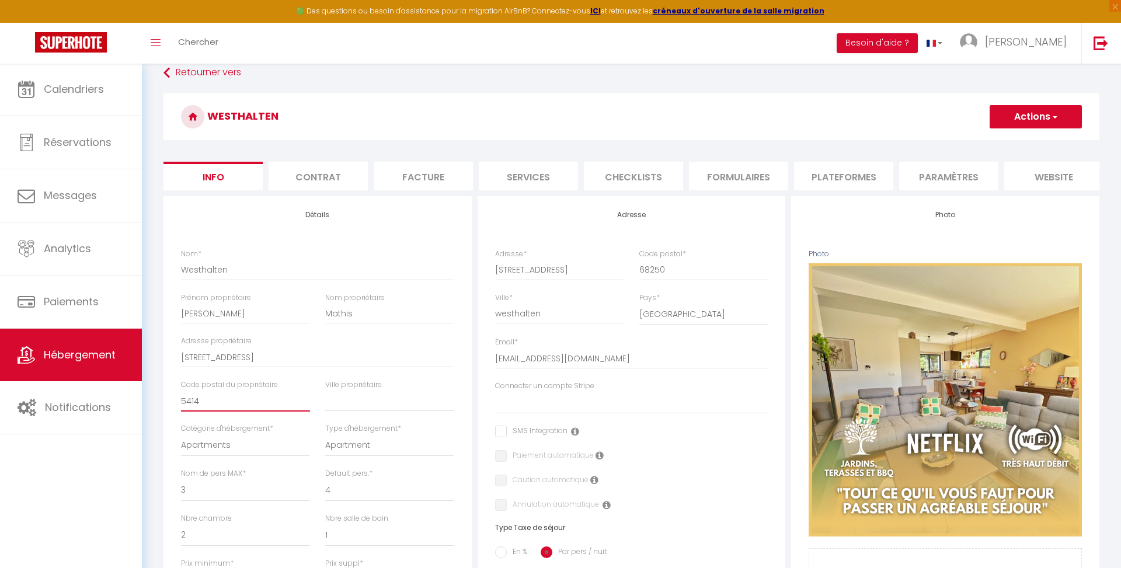
type input "54140"
select select
checkbox input "false"
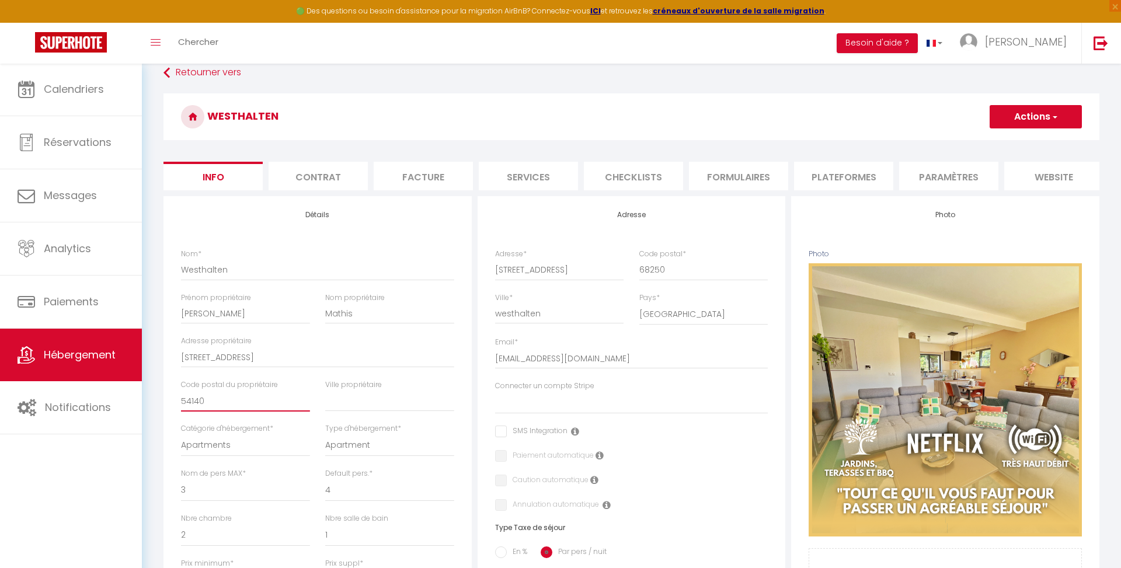
checkbox input "false"
type input "54140"
click at [389, 396] on input "text" at bounding box center [389, 401] width 129 height 21
click at [376, 399] on input "text" at bounding box center [389, 400] width 129 height 21
paste input "JARVILLE LA MALGRANGE"
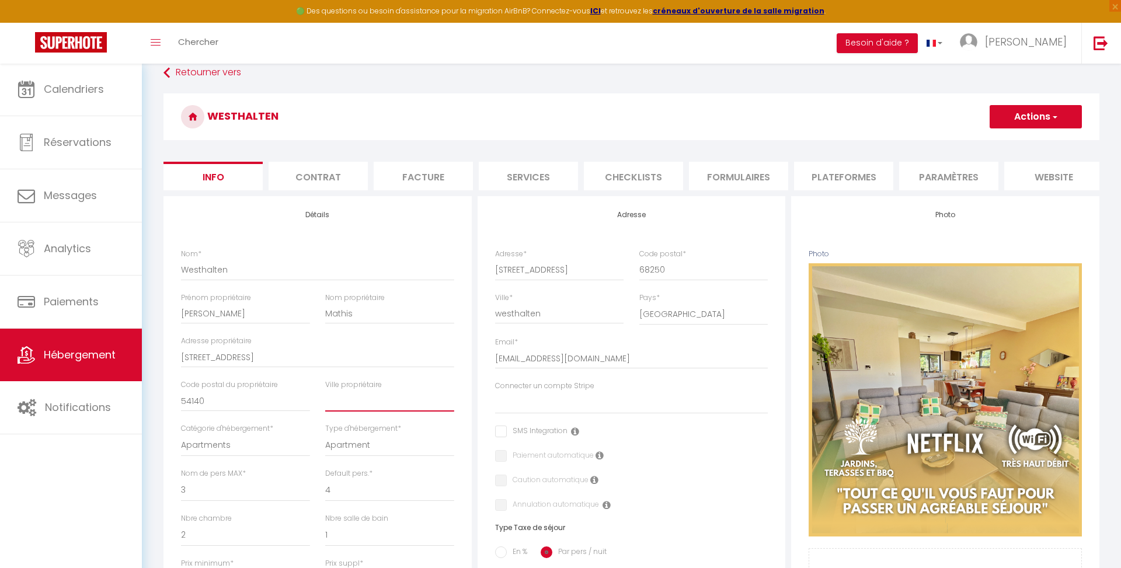
type input "JARVILLE LA MALGRANGE"
select select
checkbox input "false"
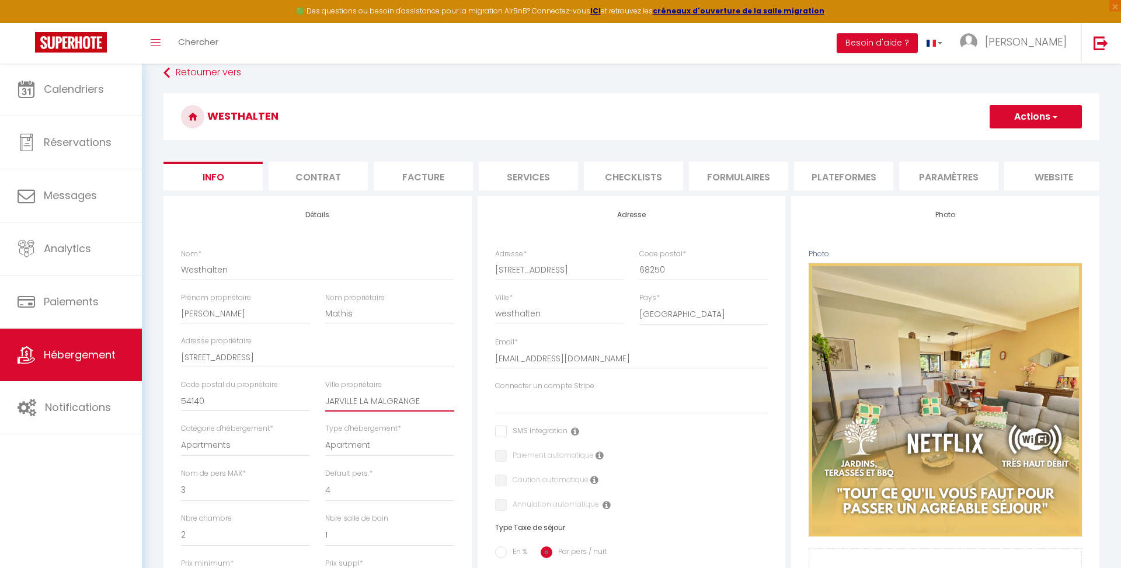
checkbox input "false"
type input "JARVILLE LA MALGRANGE"
click at [1063, 116] on button "Actions" at bounding box center [1036, 116] width 92 height 23
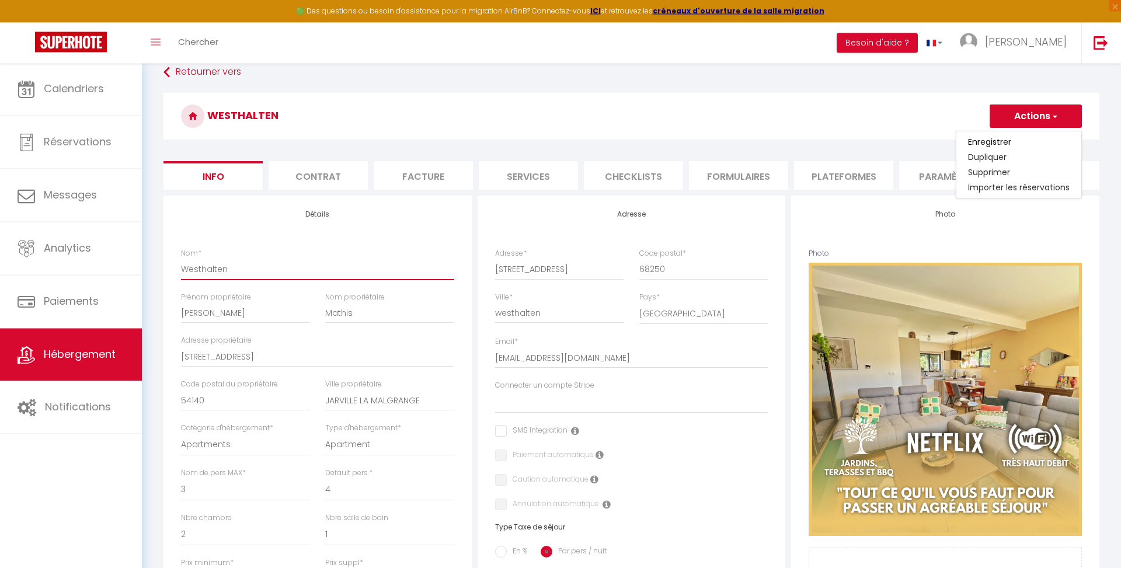
click at [299, 261] on input "Westhalten" at bounding box center [317, 269] width 273 height 21
click at [279, 269] on input "Westhalten" at bounding box center [317, 269] width 273 height 21
click input "Enregistrer" at bounding box center [0, 0] width 0 height 0
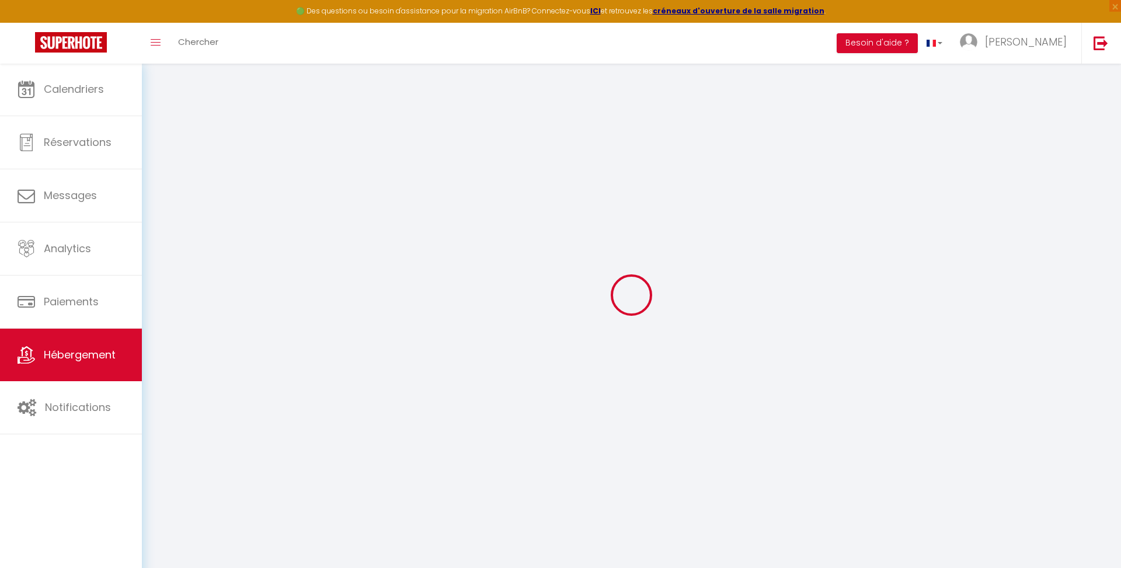
scroll to position [63, 0]
